Goal: Information Seeking & Learning: Learn about a topic

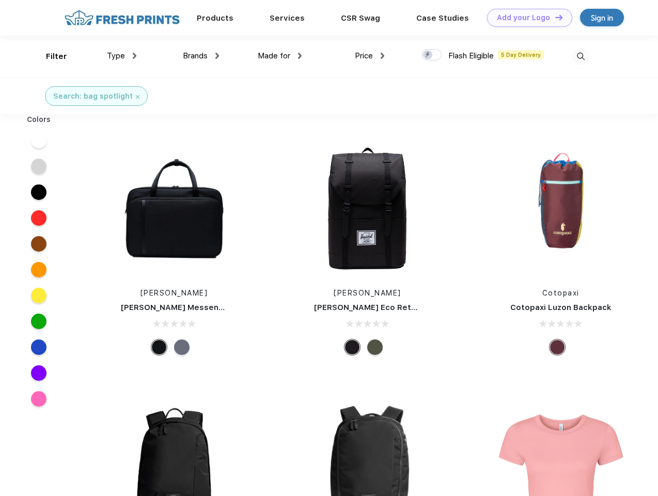
scroll to position [1, 0]
click at [526, 18] on link "Add your Logo Design Tool" at bounding box center [529, 18] width 85 height 18
click at [0, 0] on div "Design Tool" at bounding box center [0, 0] width 0 height 0
click at [554, 17] on link "Add your Logo Design Tool" at bounding box center [529, 18] width 85 height 18
click at [50, 56] on div "Filter" at bounding box center [56, 57] width 21 height 12
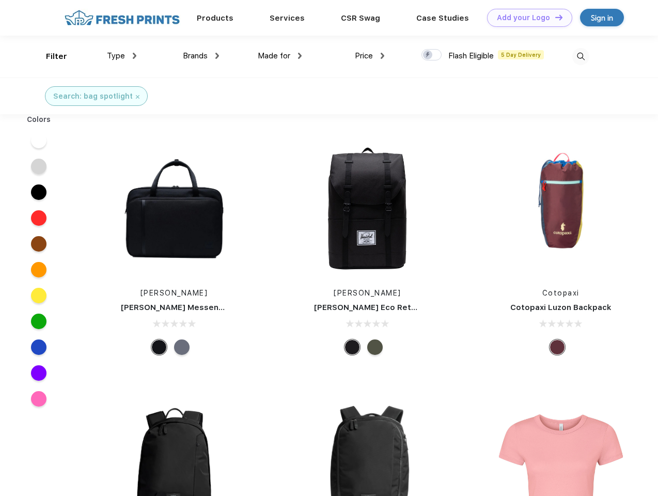
click at [122, 56] on span "Type" at bounding box center [116, 55] width 18 height 9
click at [201, 56] on span "Brands" at bounding box center [195, 55] width 25 height 9
click at [280, 56] on span "Made for" at bounding box center [274, 55] width 33 height 9
click at [370, 56] on span "Price" at bounding box center [364, 55] width 18 height 9
click at [432, 55] on div at bounding box center [431, 54] width 20 height 11
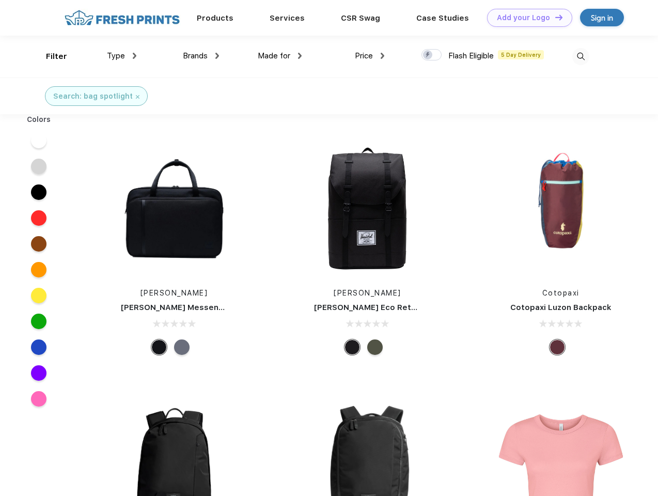
click at [428, 55] on input "checkbox" at bounding box center [424, 52] width 7 height 7
click at [580, 56] on img at bounding box center [580, 56] width 17 height 17
